Goal: Navigation & Orientation: Find specific page/section

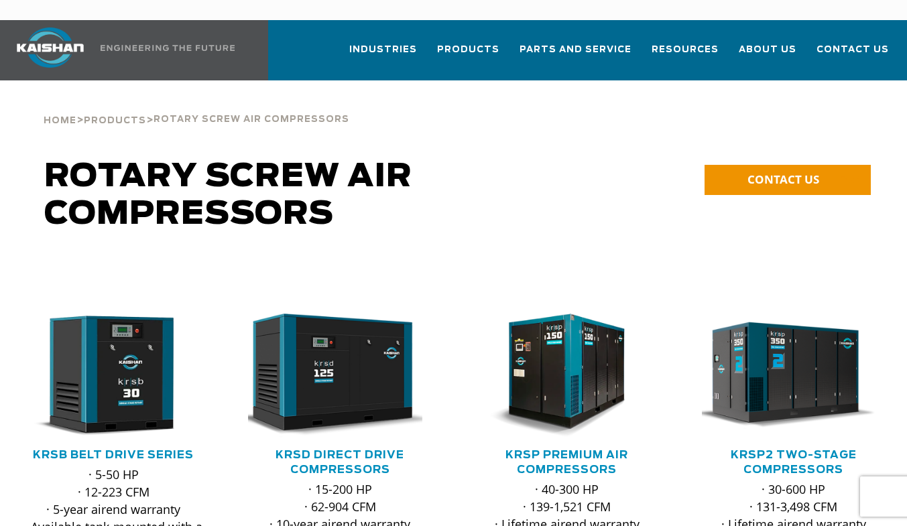
click at [469, 42] on span "Products" at bounding box center [468, 49] width 62 height 15
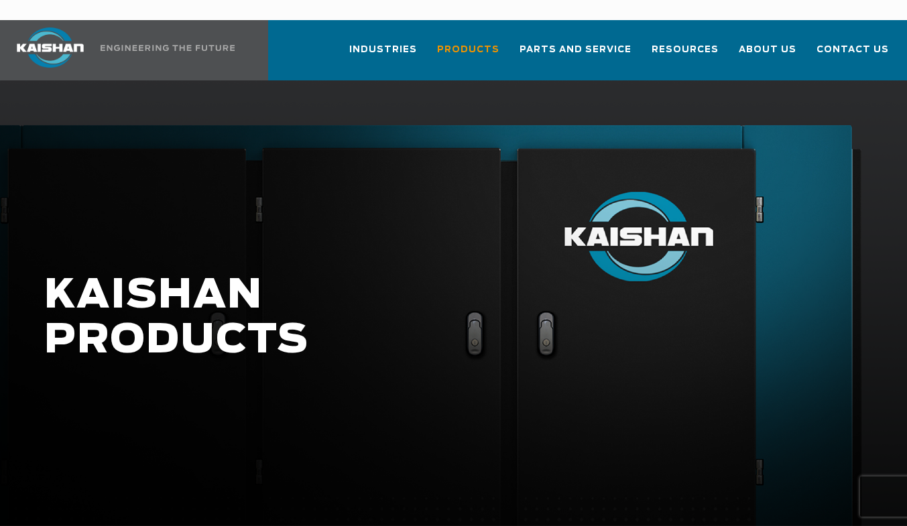
click at [571, 42] on span "Parts and Service" at bounding box center [575, 49] width 112 height 15
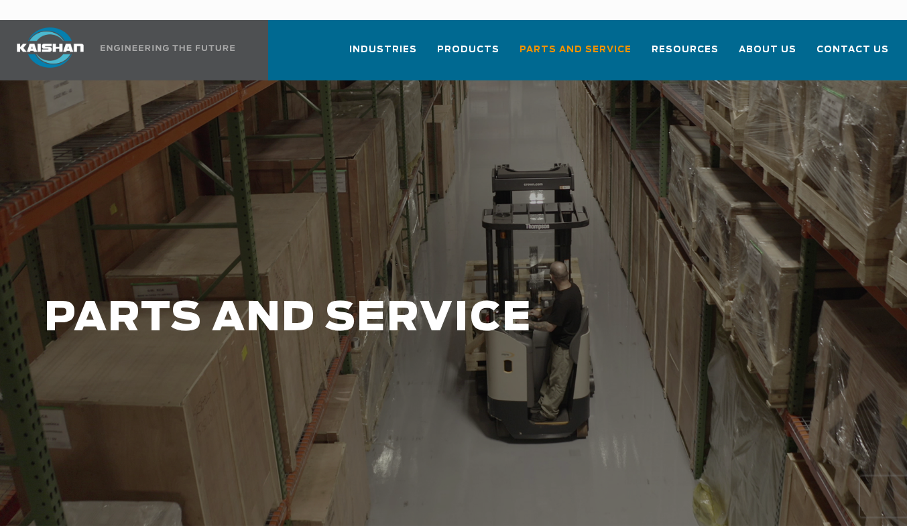
scroll to position [1, 0]
